Goal: Task Accomplishment & Management: Manage account settings

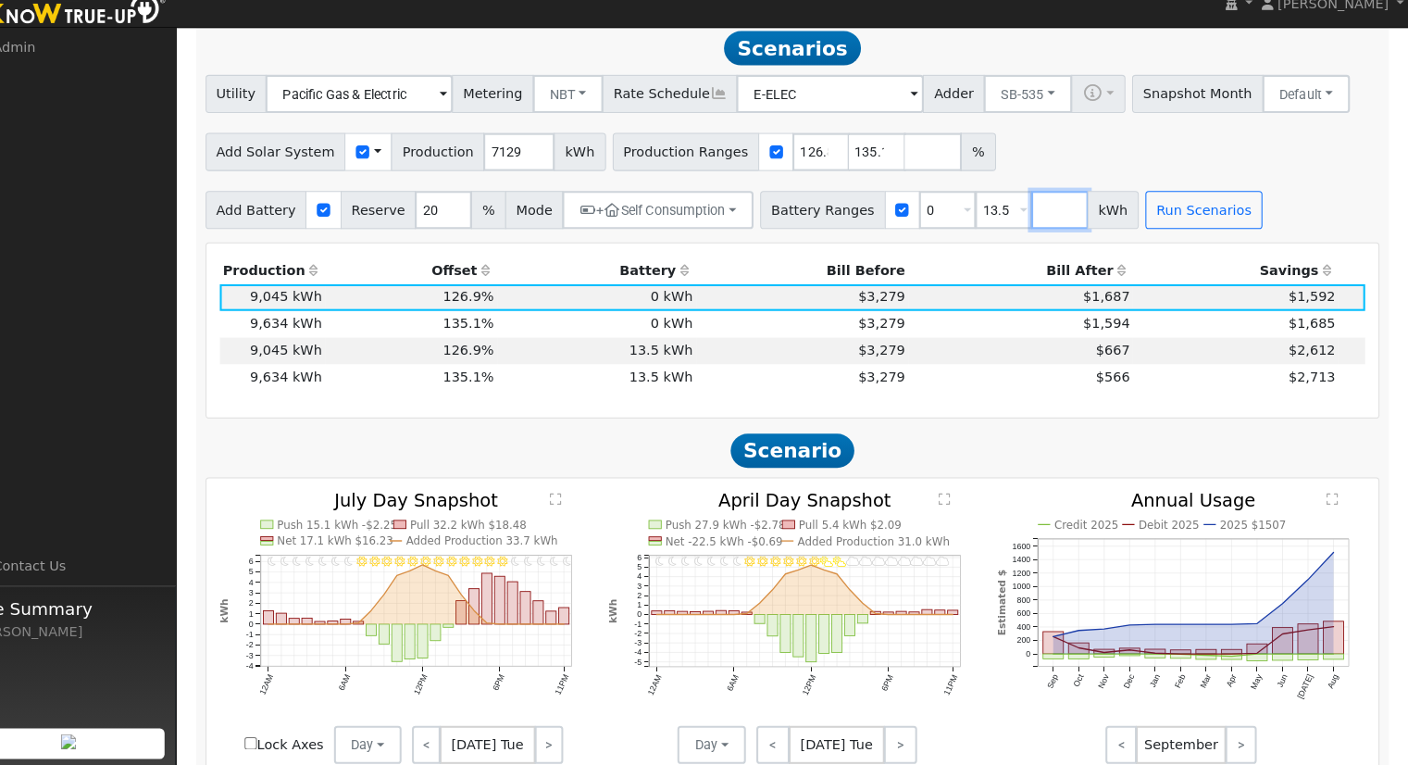
click at [1041, 234] on input "number" at bounding box center [1069, 224] width 56 height 37
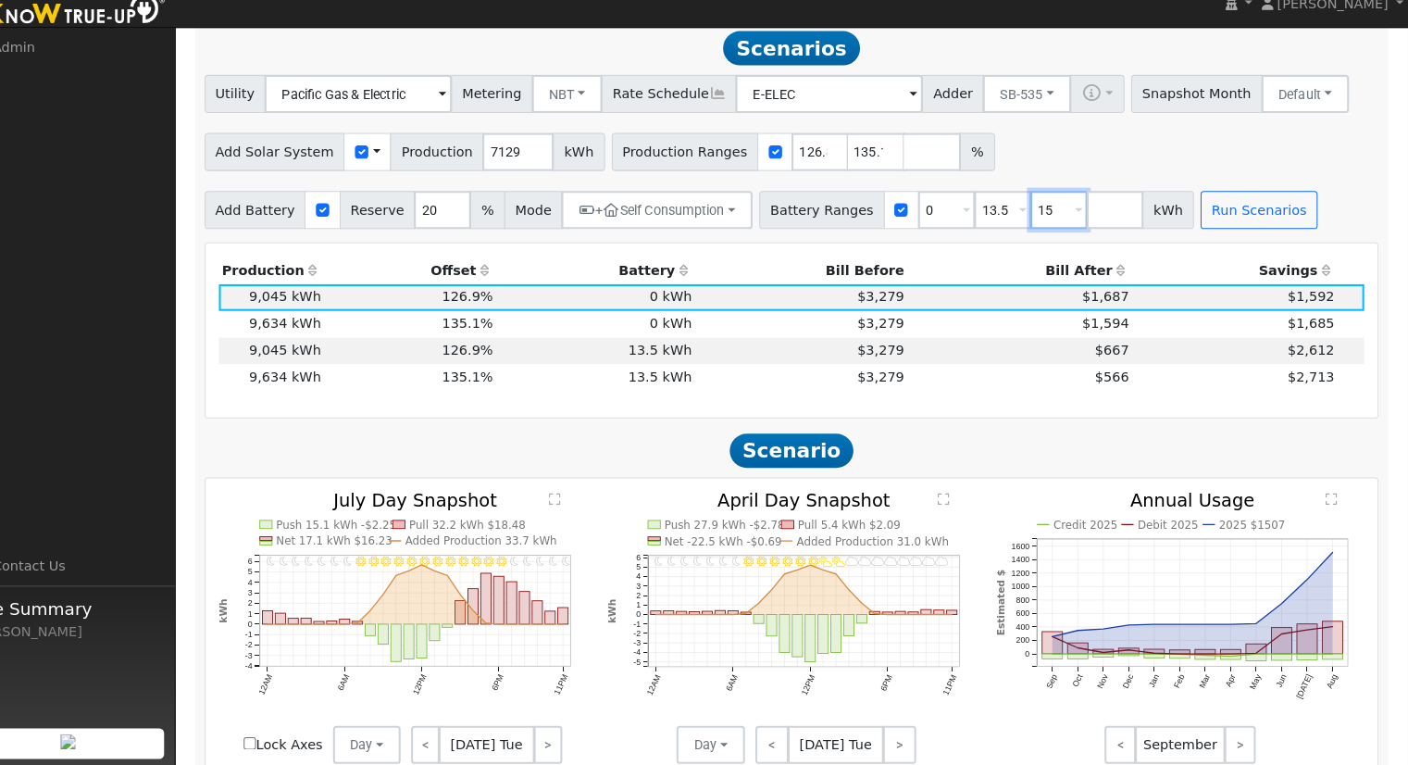
type input "15"
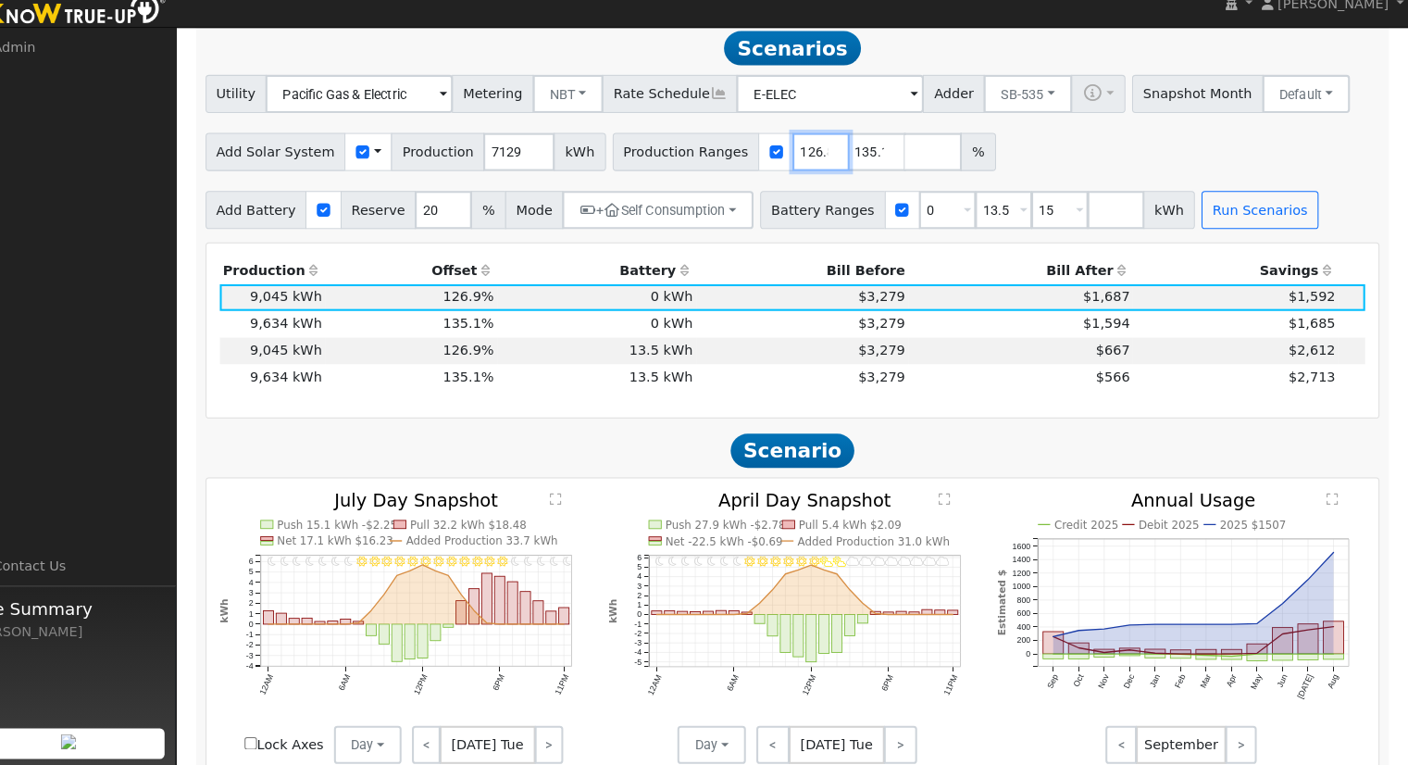
click at [808, 164] on input "126.87614" at bounding box center [836, 167] width 56 height 37
type input "135.138168"
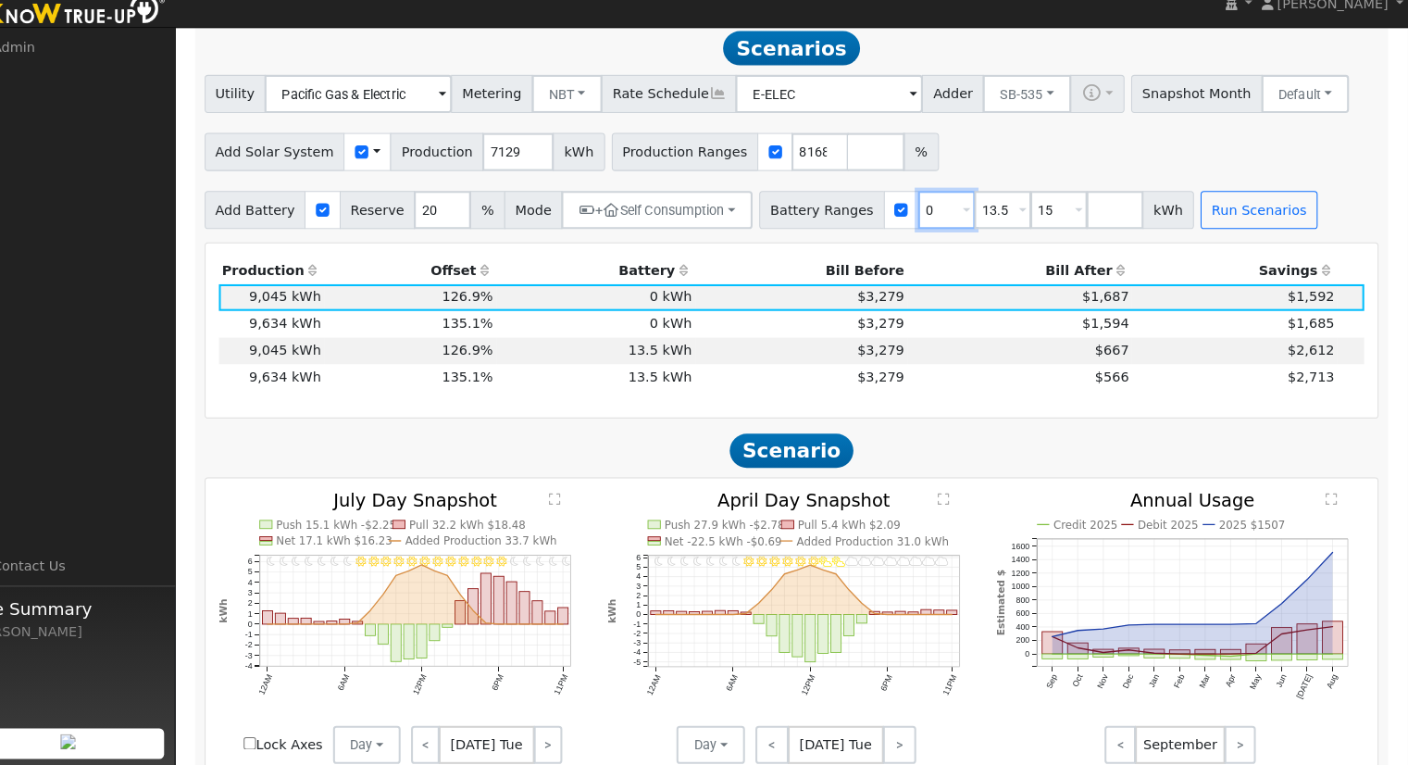
click at [931, 227] on input "0" at bounding box center [959, 224] width 56 height 37
type input "13.5"
type input "15"
type input "13.5"
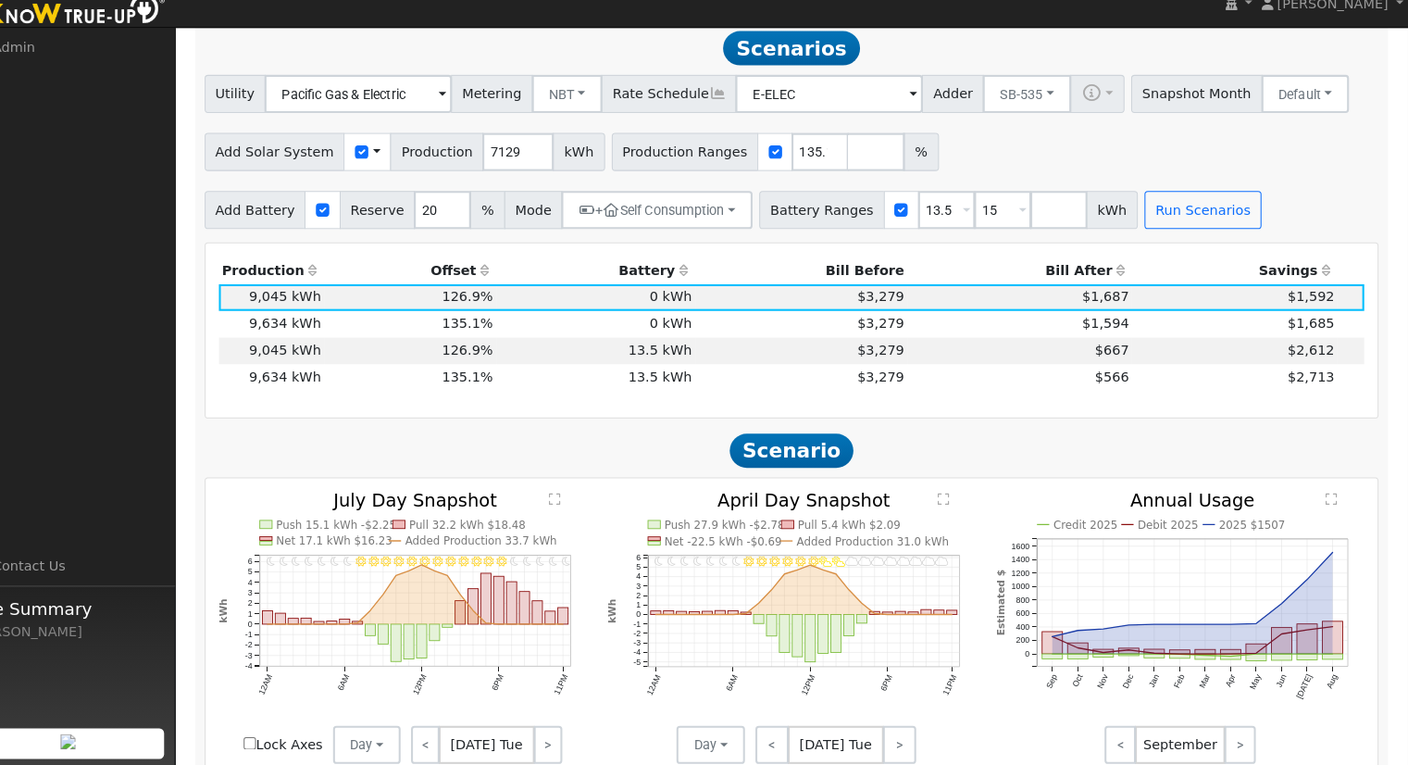
click at [1232, 219] on div "Add Battery Reserve 20 % Mode + Self Consumption Self Consumption Peak Savings …" at bounding box center [808, 221] width 1150 height 44
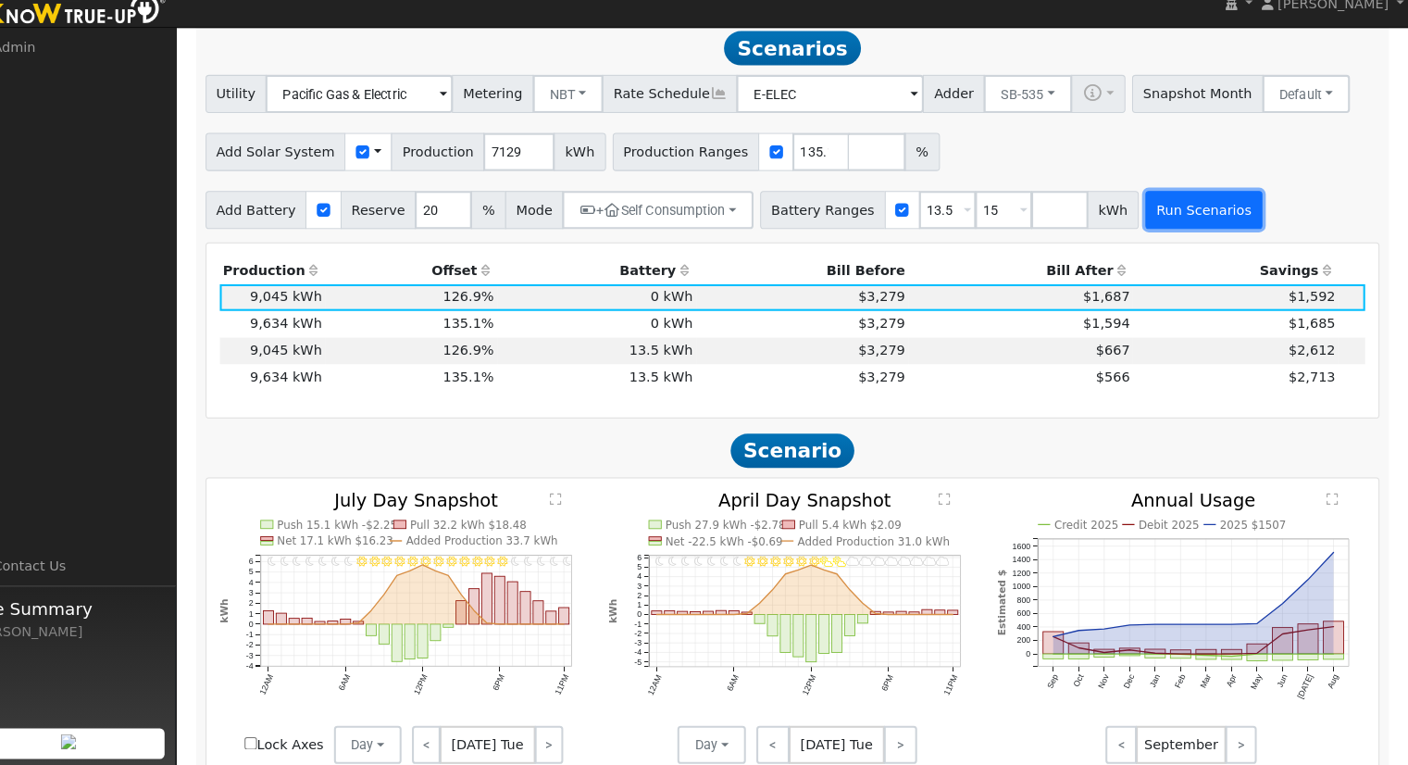
click at [1176, 233] on button "Run Scenarios" at bounding box center [1209, 224] width 114 height 37
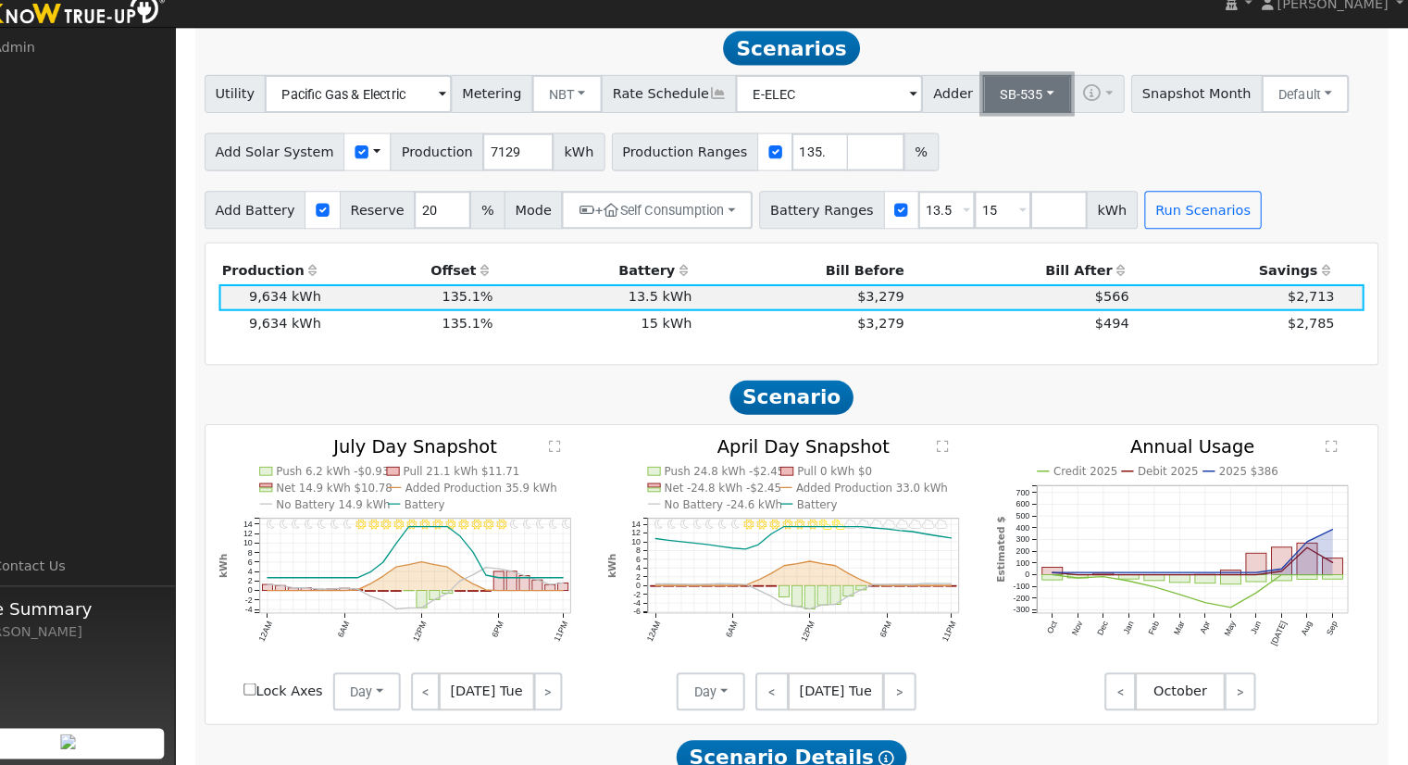
click at [1016, 115] on button "SB-535" at bounding box center [1037, 111] width 86 height 37
click at [1006, 178] on link "ACC Plus" at bounding box center [1022, 178] width 129 height 26
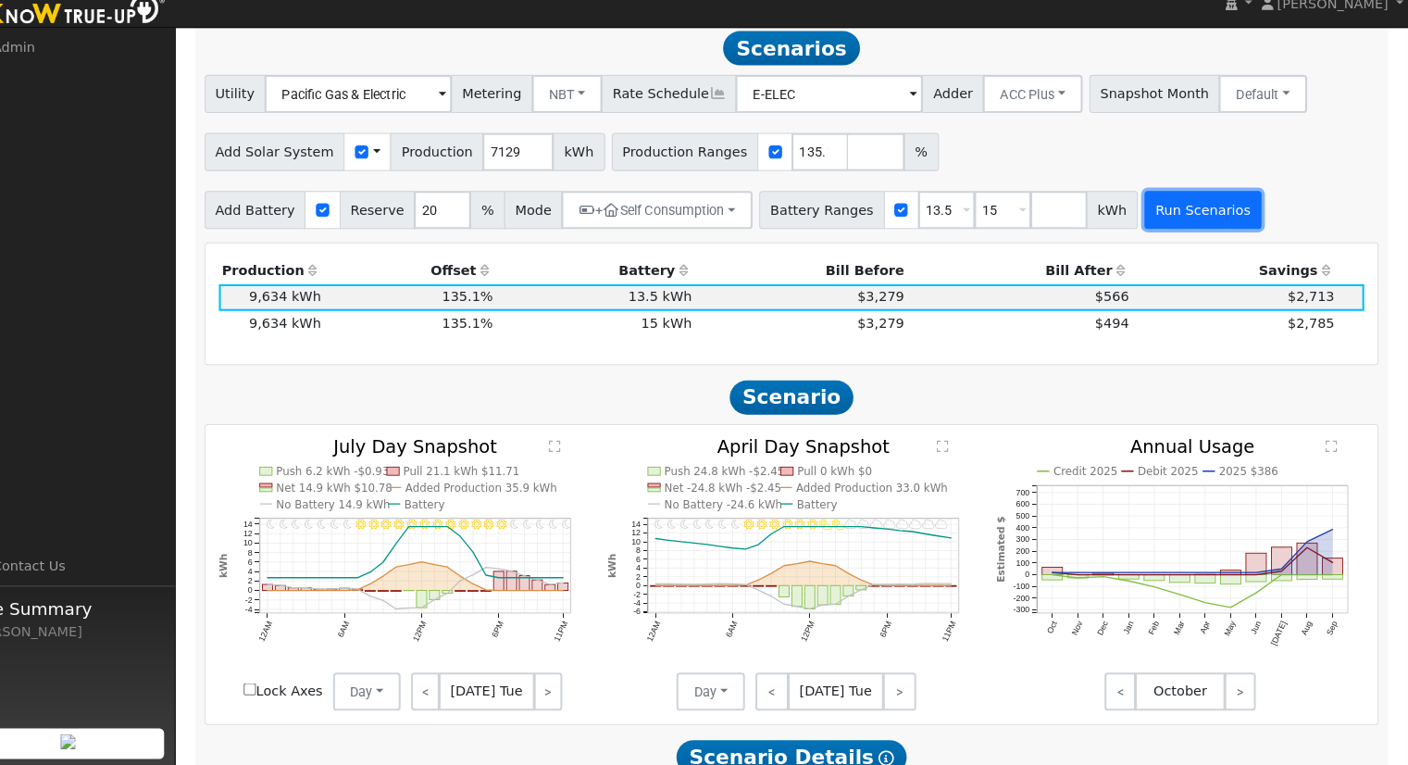
click at [1152, 227] on button "Run Scenarios" at bounding box center [1209, 224] width 114 height 37
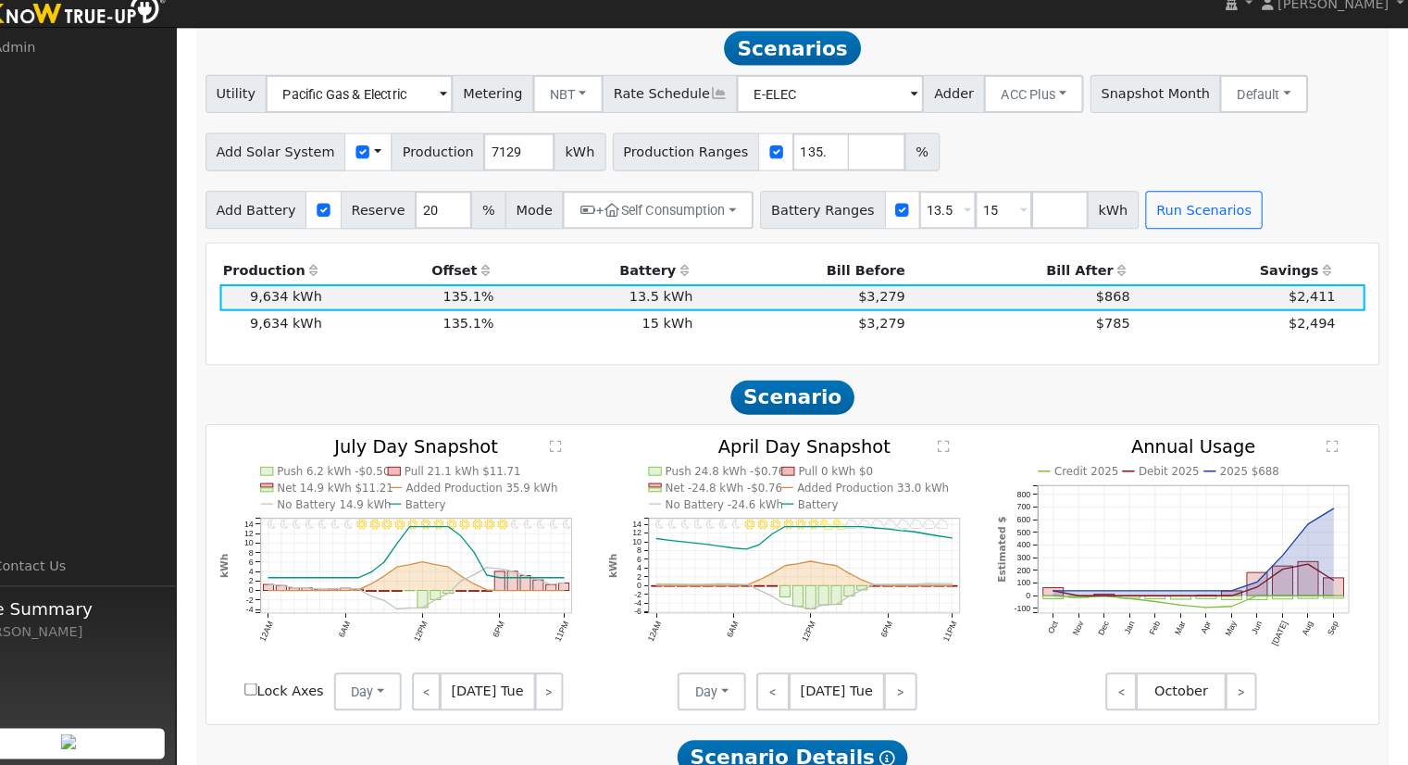
scroll to position [640, 0]
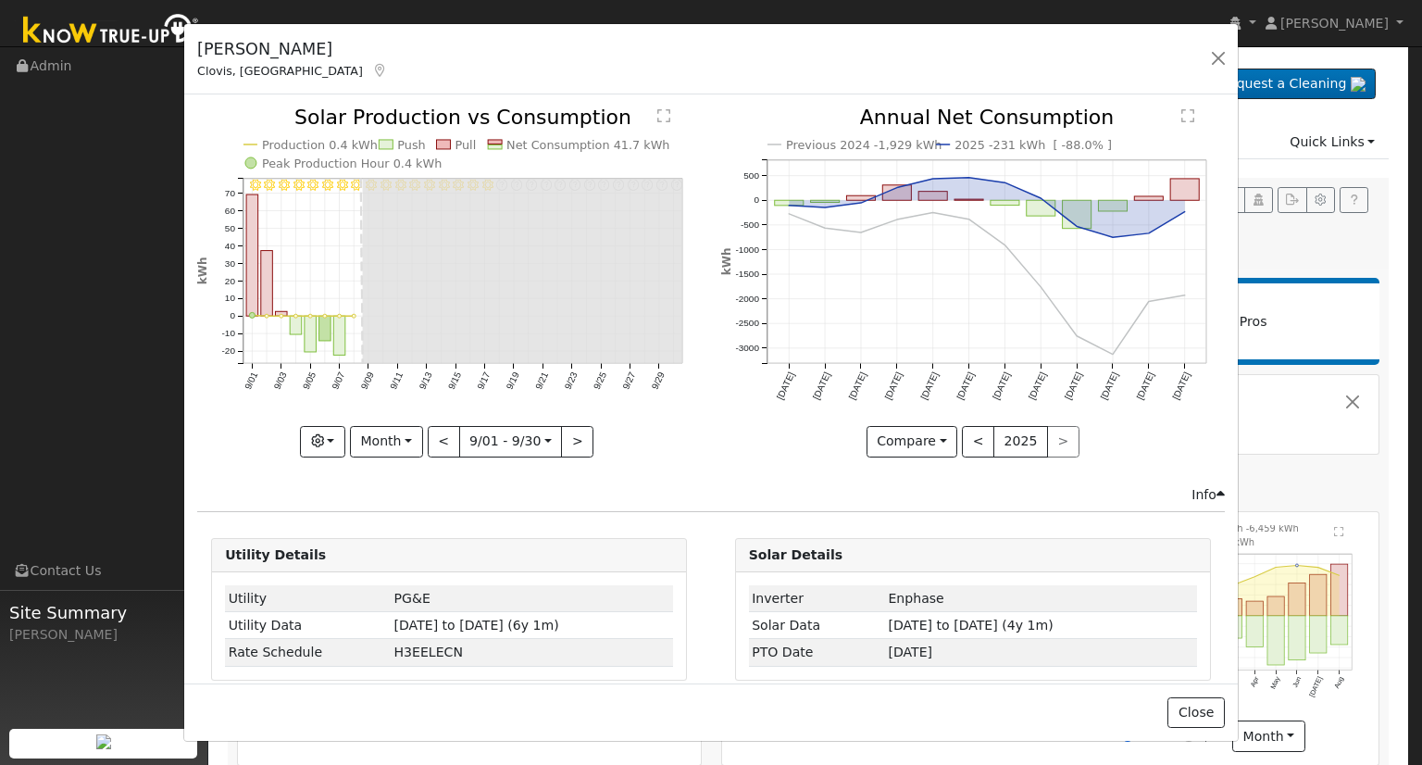
click at [544, 68] on div "Richard Dunia Clovis, CA Default Account Default Account 1970 Ellery Avenue, Cl…" at bounding box center [710, 59] width 1053 height 71
click at [1224, 52] on button "button" at bounding box center [1218, 58] width 26 height 26
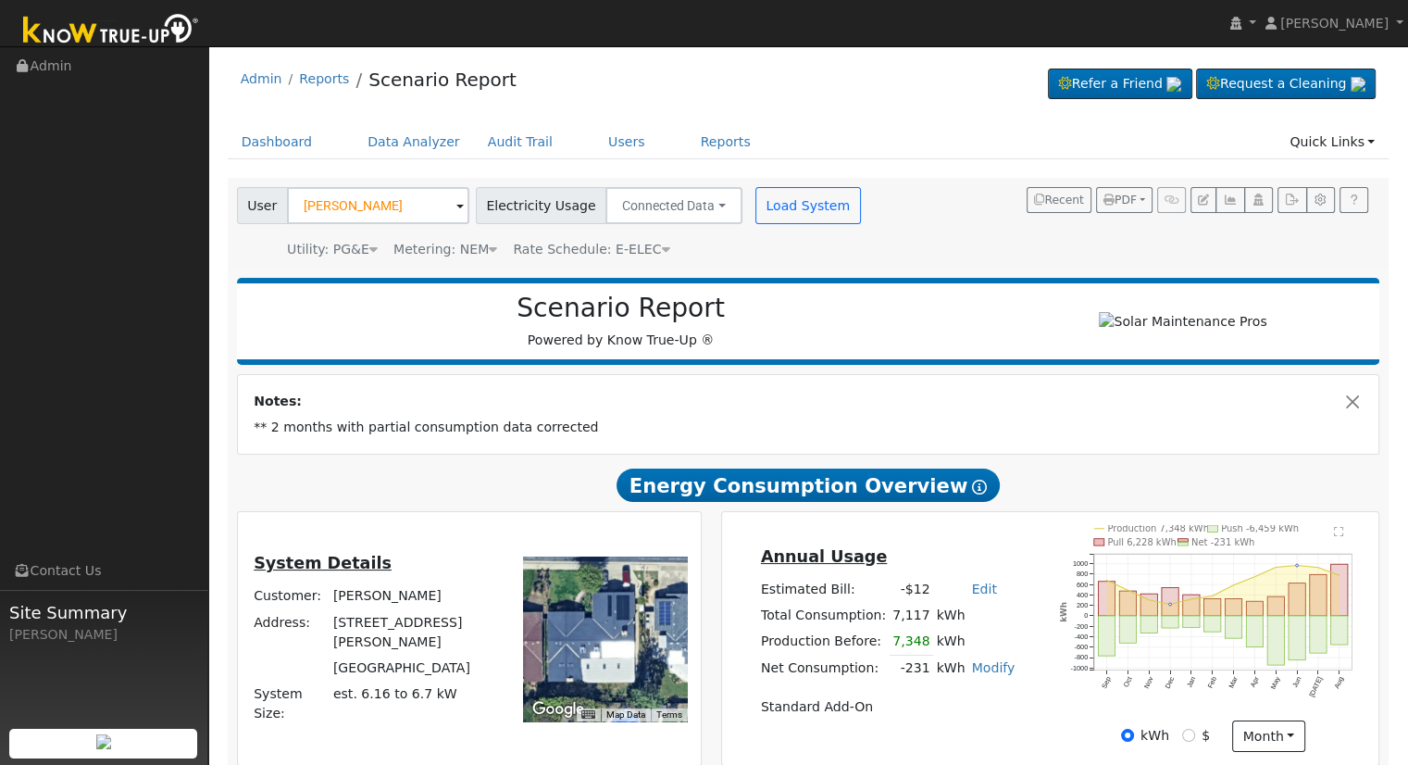
click at [866, 227] on div "User Richard Dunia Account Default Account Default Account 1970 Ellery Avenue, …" at bounding box center [804, 220] width 1143 height 79
click at [607, 143] on link "Users" at bounding box center [626, 142] width 65 height 34
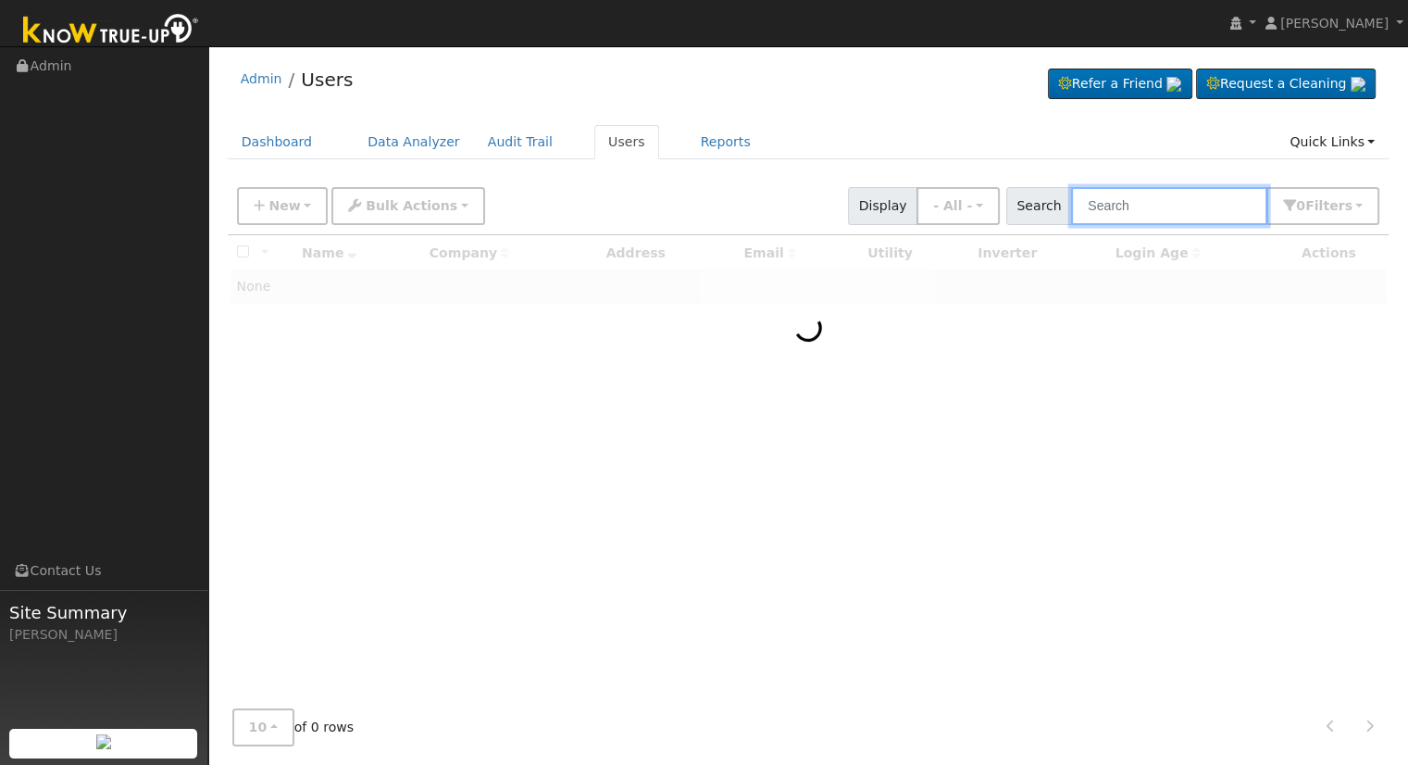
click at [1205, 208] on input "text" at bounding box center [1169, 206] width 196 height 38
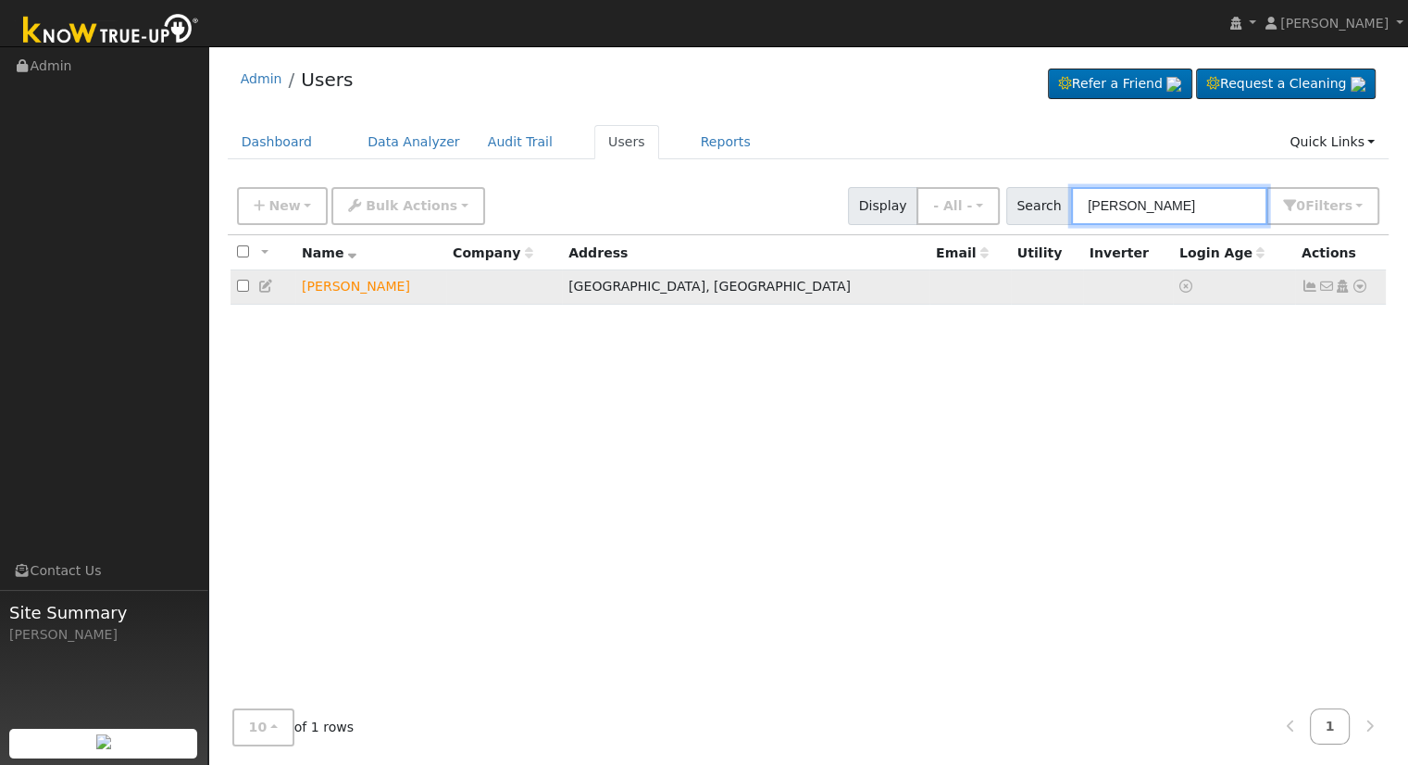
type input "[PERSON_NAME]"
click at [1356, 285] on icon at bounding box center [1360, 286] width 17 height 13
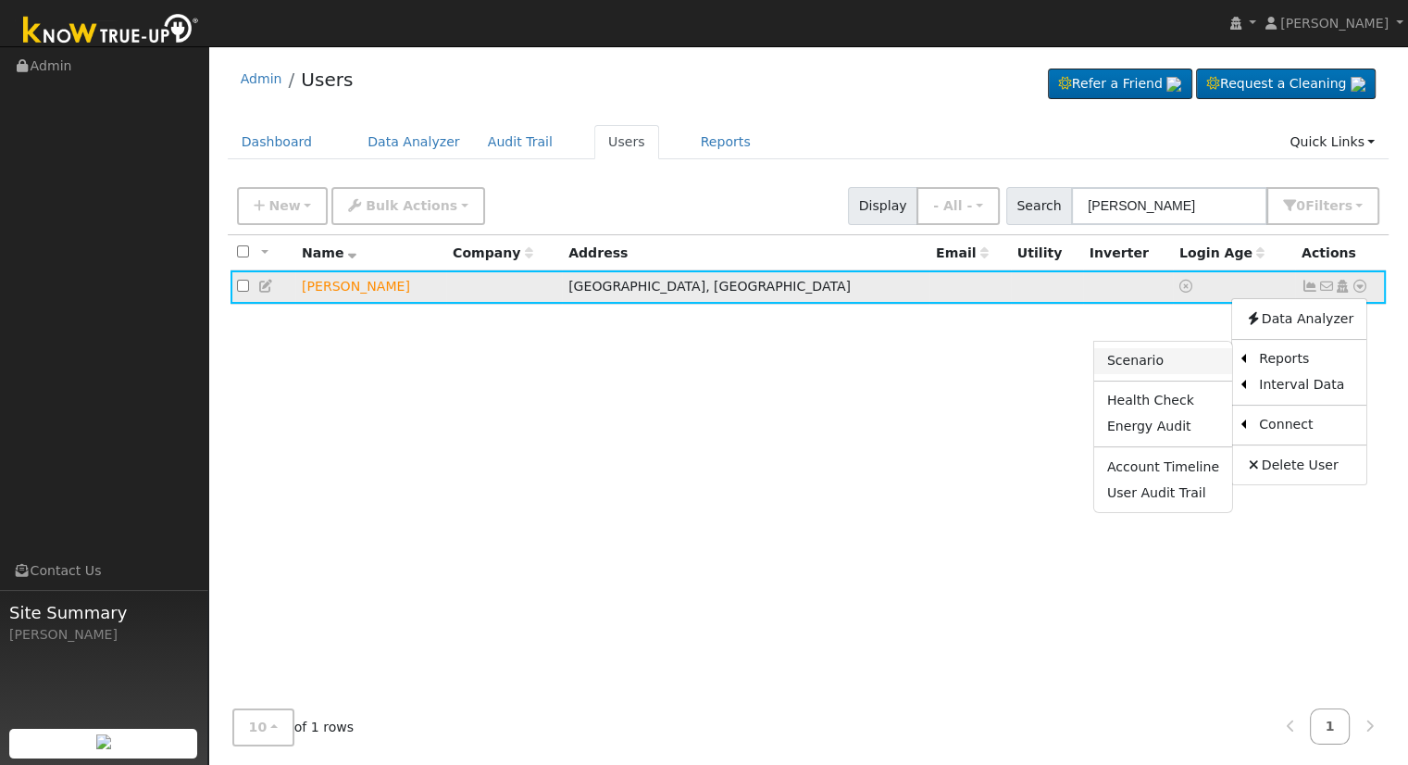
click at [1147, 359] on link "Scenario" at bounding box center [1163, 361] width 138 height 26
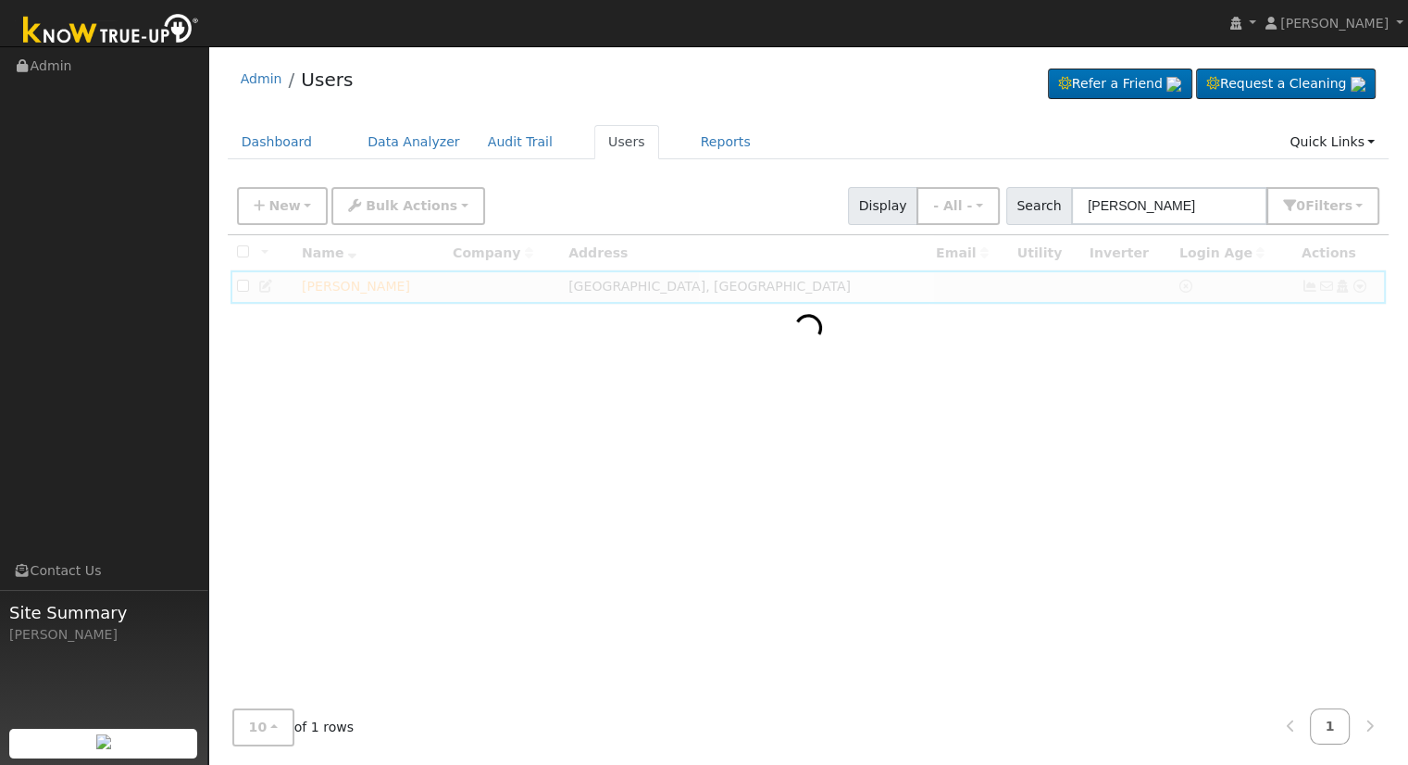
click at [829, 146] on ul "Dashboard Data Analyzer Audit Trail Users Reports Quick Links Quick Add Quick C…" at bounding box center [809, 142] width 1162 height 34
click at [599, 142] on link "Users" at bounding box center [626, 142] width 65 height 34
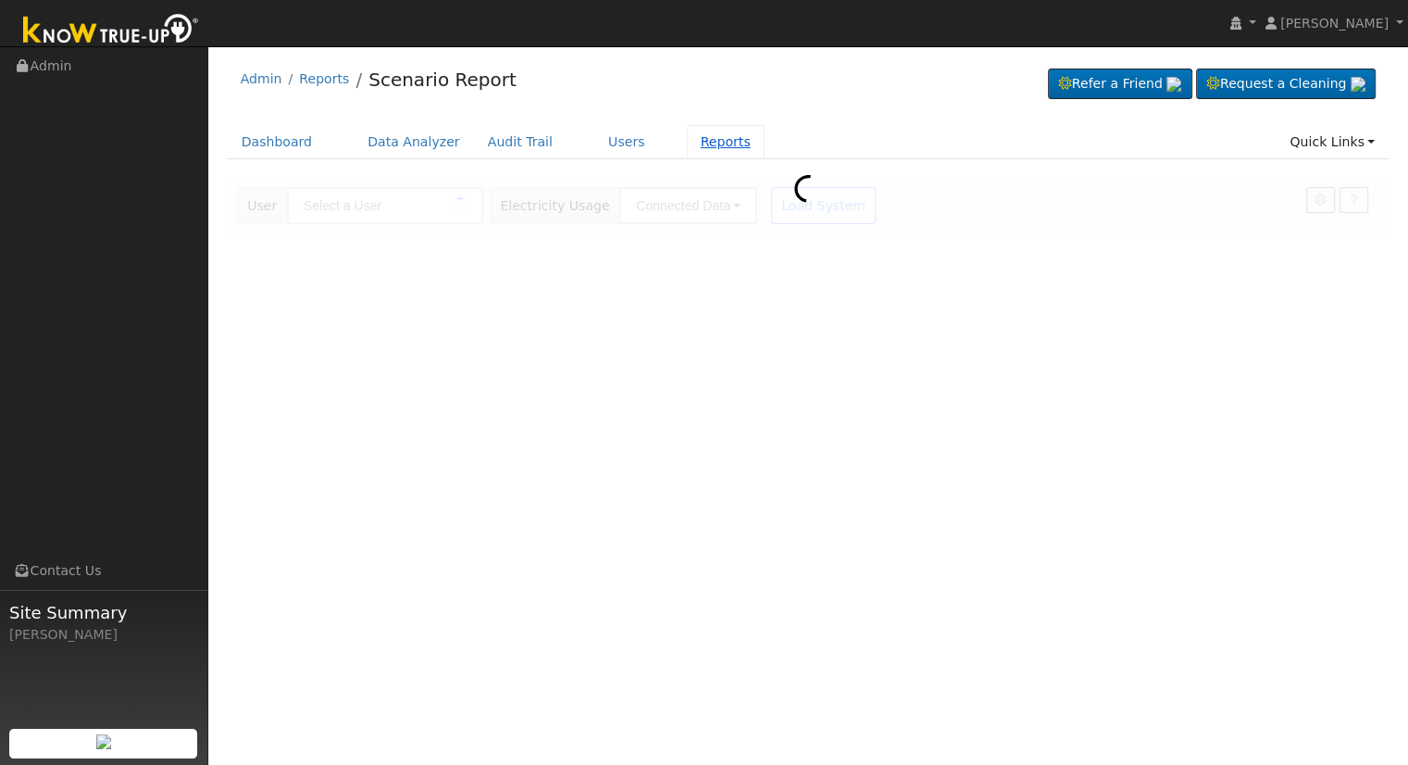
type input "Amando Torres"
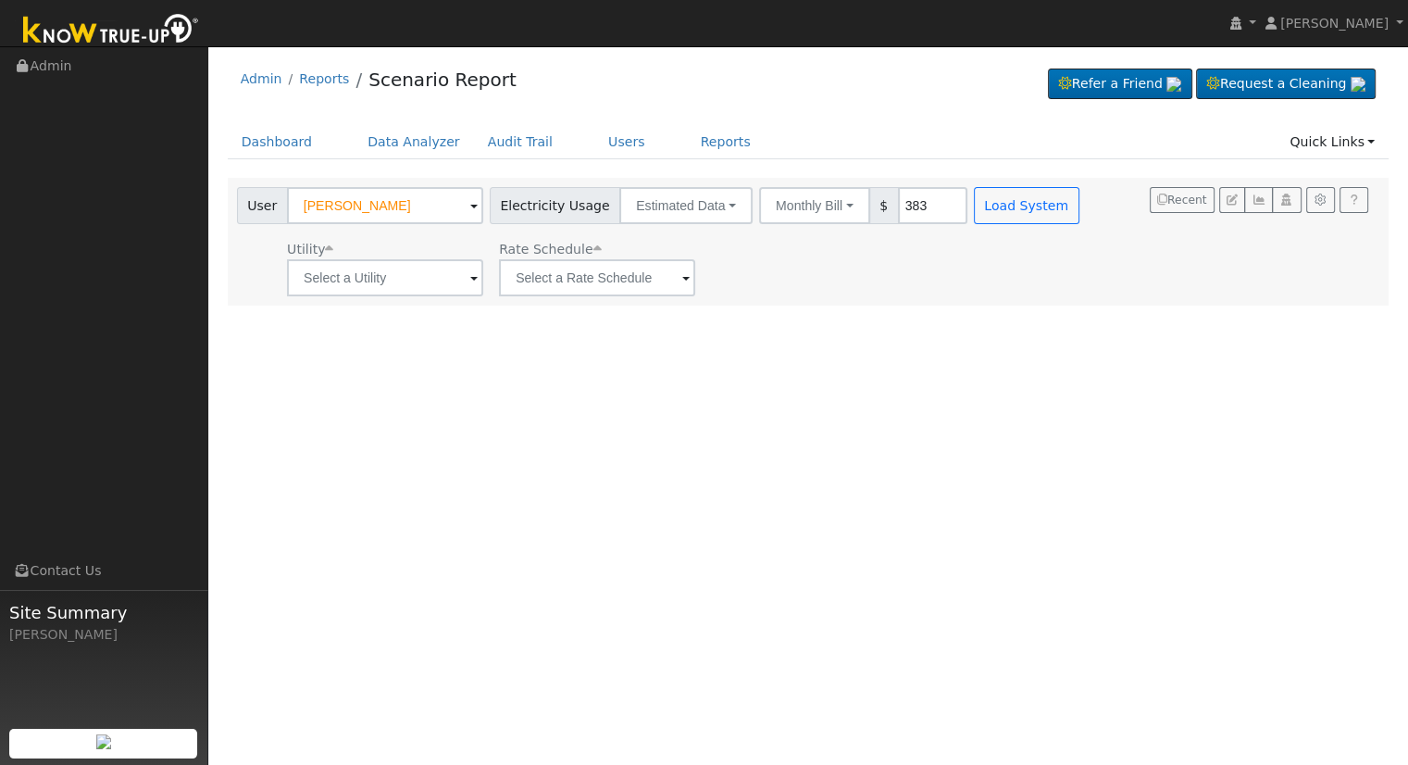
click at [736, 68] on div "Admin Reports Scenario Report Refer a Friend Request a Cleaning" at bounding box center [809, 84] width 1162 height 56
click at [700, 71] on div "Admin Reports Scenario Report Refer a Friend Request a Cleaning" at bounding box center [809, 84] width 1162 height 56
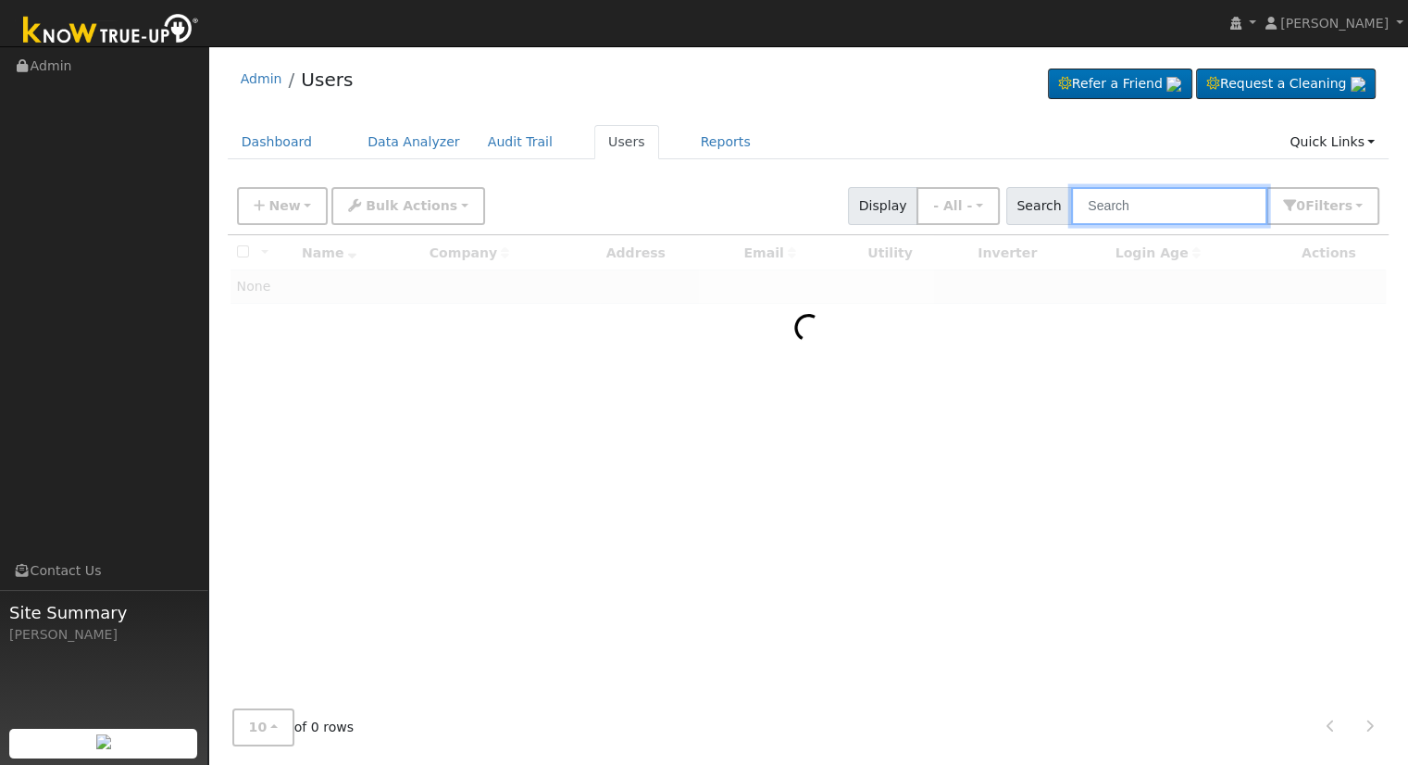
click at [1122, 208] on input "text" at bounding box center [1169, 206] width 196 height 38
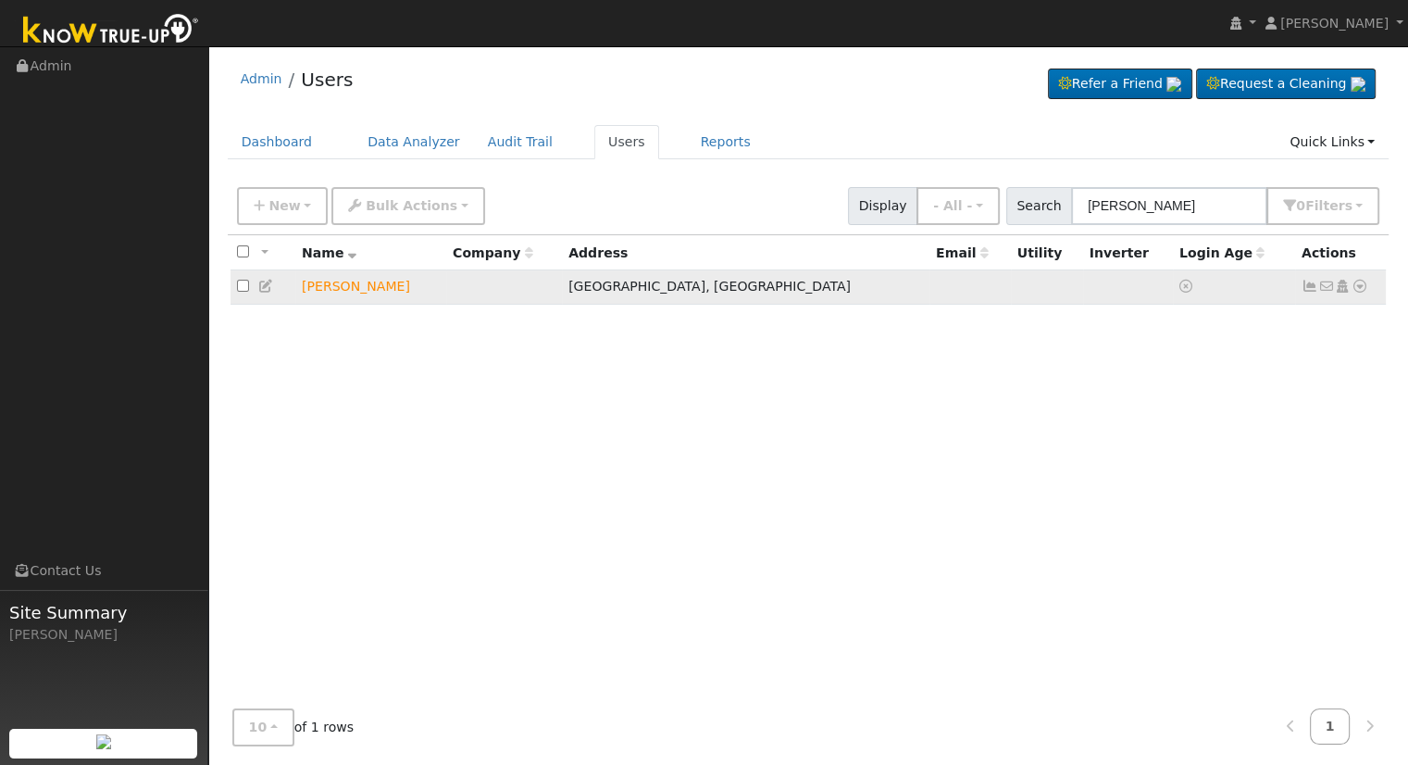
click at [1359, 290] on icon at bounding box center [1360, 286] width 17 height 13
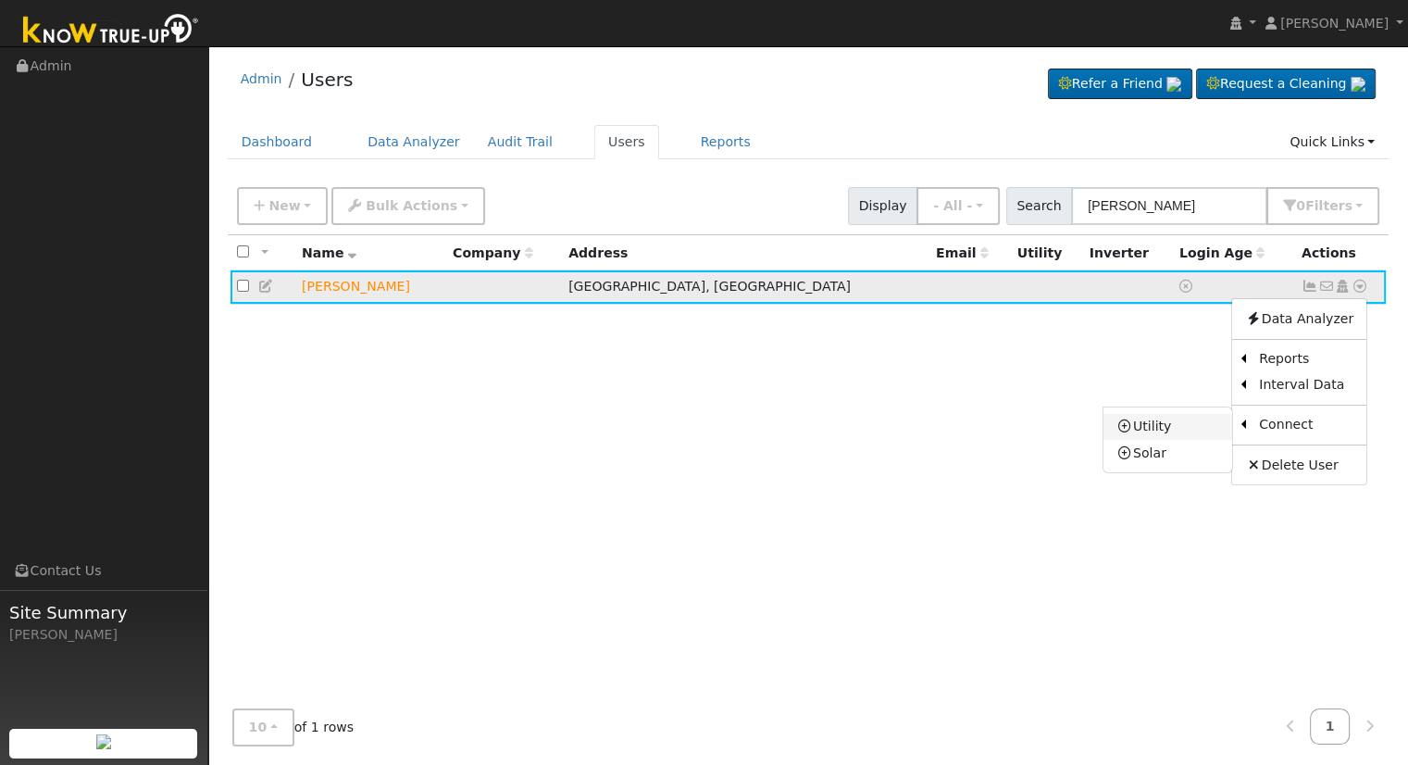
click at [1174, 434] on link "Utility" at bounding box center [1167, 427] width 129 height 26
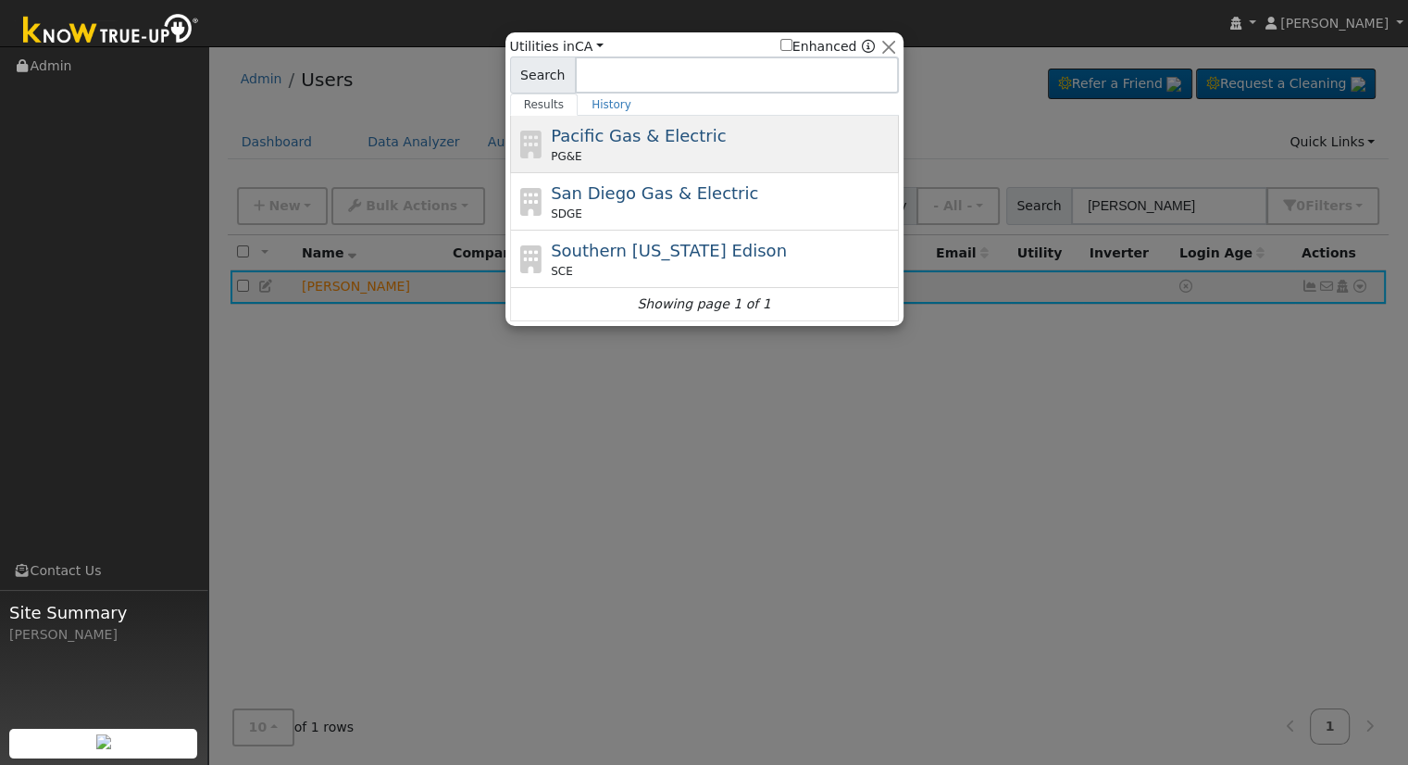
click at [700, 131] on div "Pacific Gas & Electric PG&E" at bounding box center [722, 144] width 343 height 42
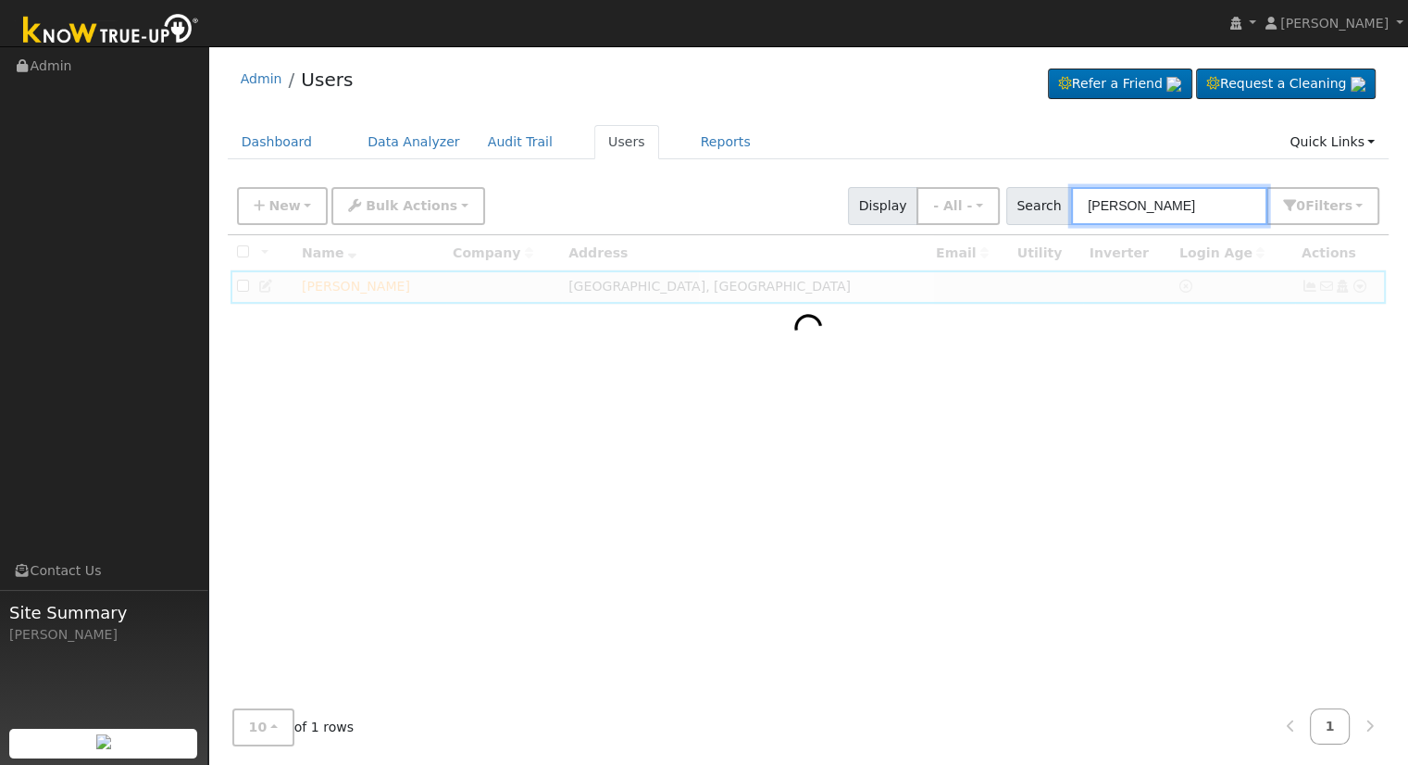
click at [1223, 208] on input "[PERSON_NAME]" at bounding box center [1169, 206] width 196 height 38
drag, startPoint x: 1195, startPoint y: 210, endPoint x: 992, endPoint y: 207, distance: 202.8
click at [992, 207] on div "New Add User Quick Add Quick Connect Quick Convert Lead Bulk Actions Send Email…" at bounding box center [808, 203] width 1150 height 44
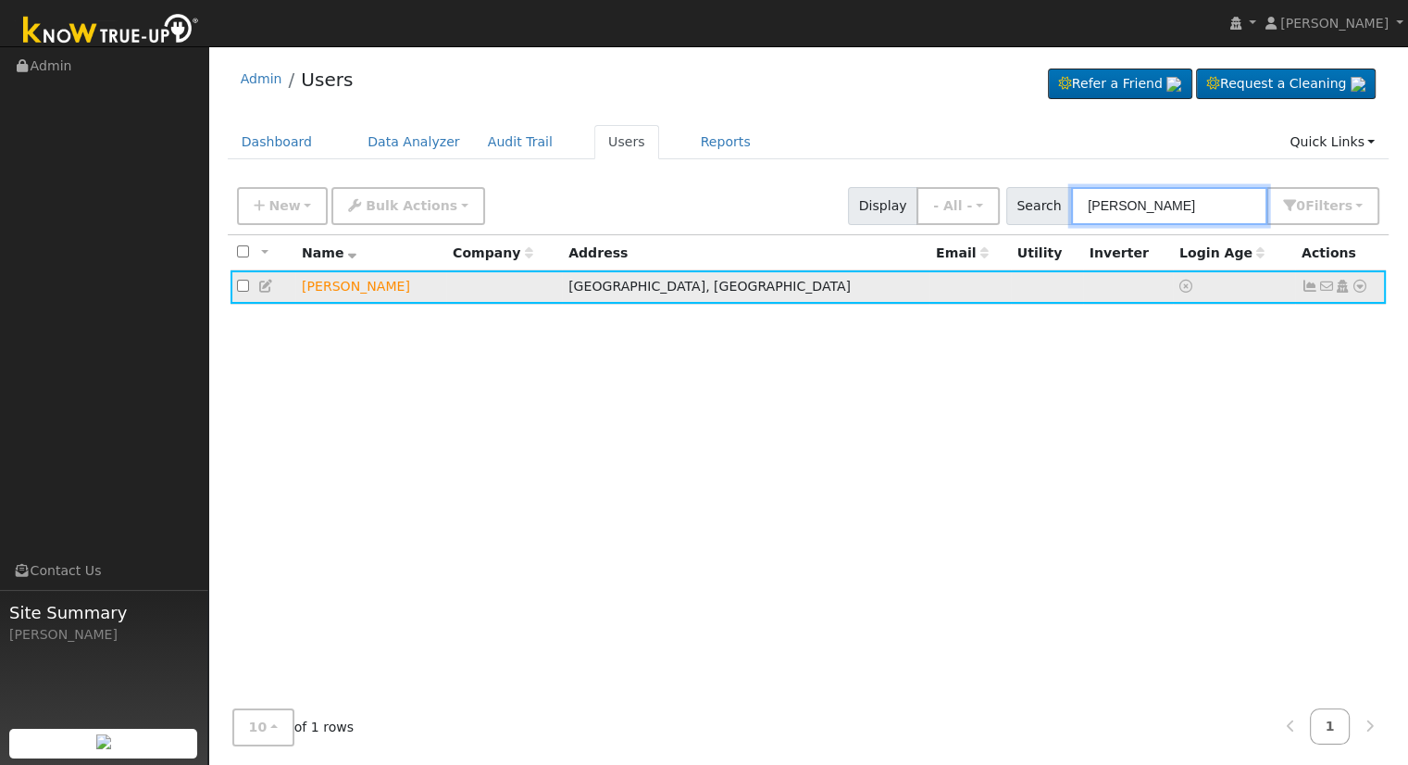
type input "[PERSON_NAME]"
click at [1355, 288] on icon at bounding box center [1360, 286] width 17 height 13
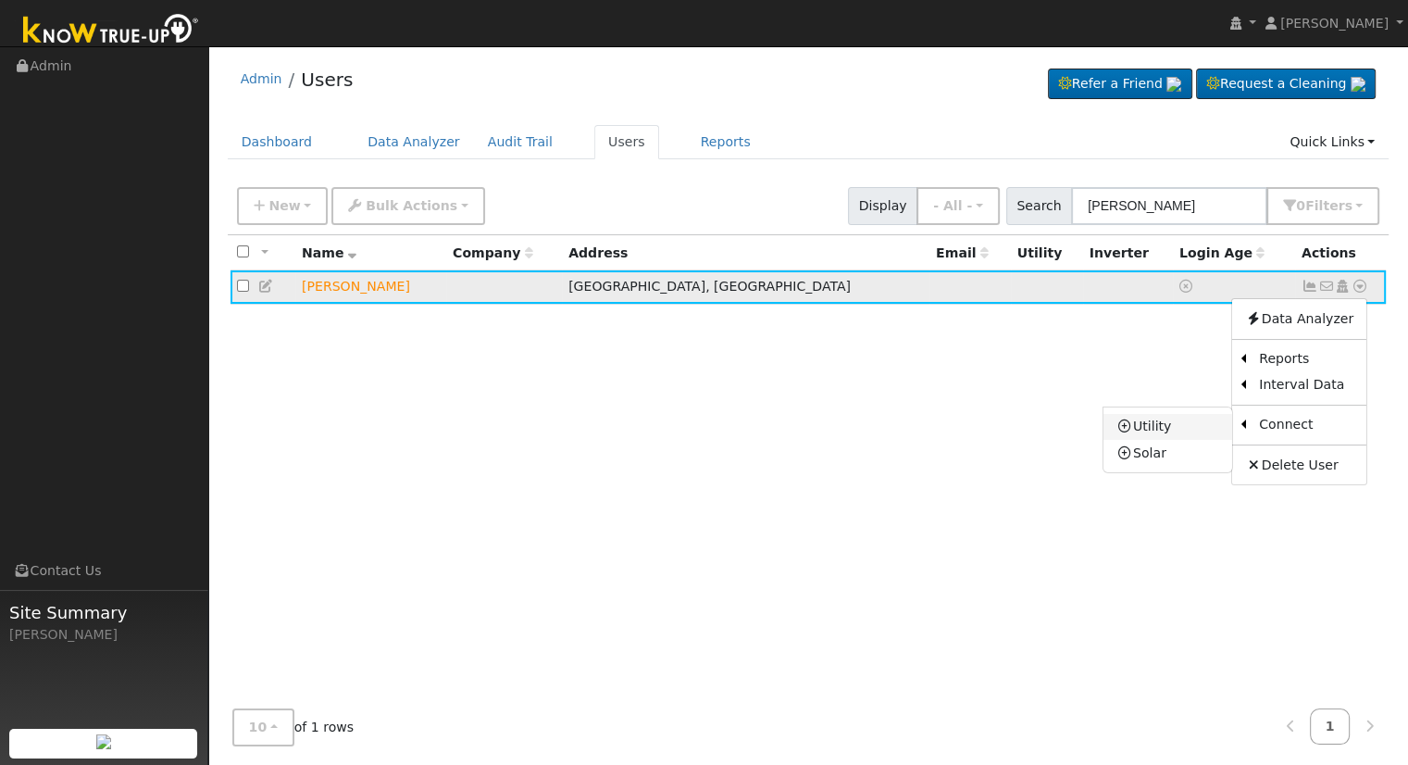
click at [1162, 428] on link "Utility" at bounding box center [1167, 427] width 129 height 26
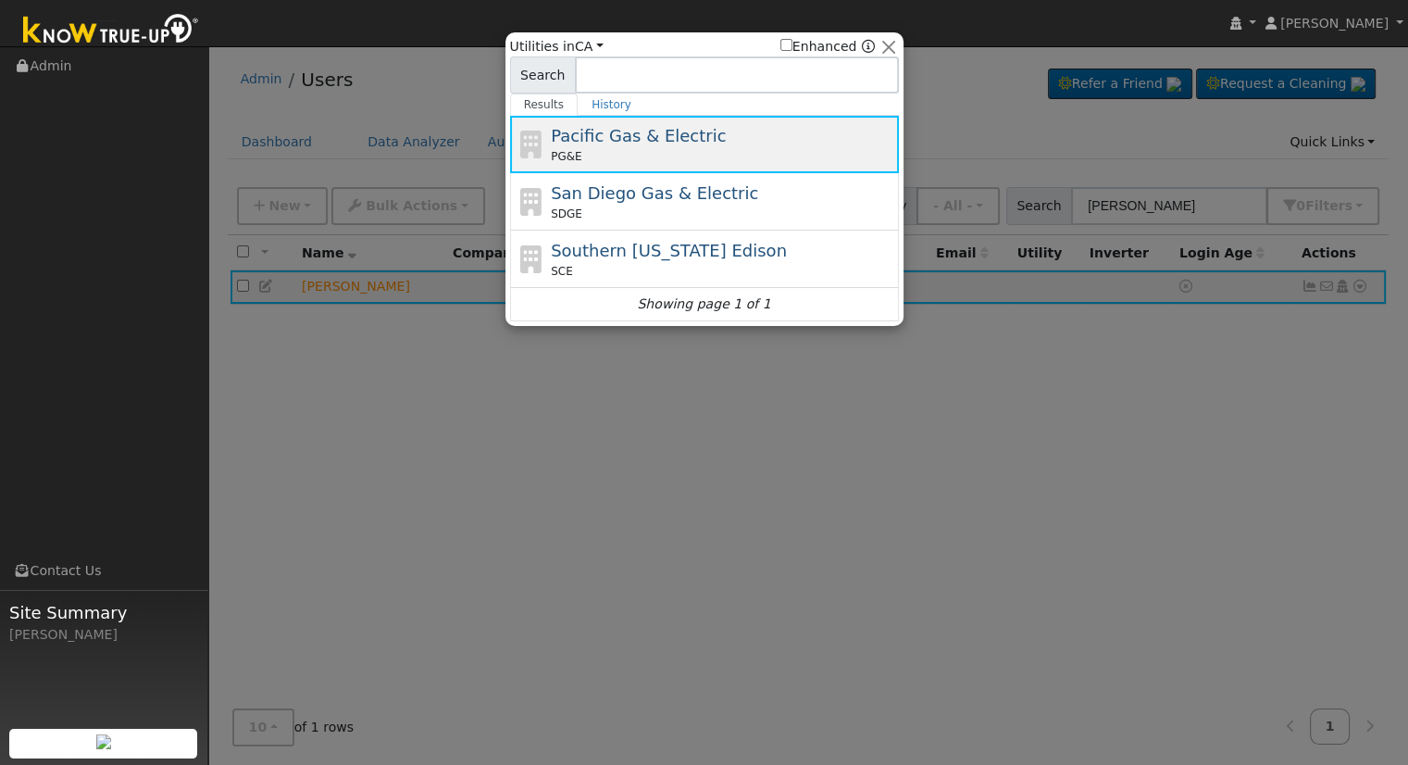
click at [694, 156] on div "PG&E" at bounding box center [722, 156] width 343 height 17
